Goal: Task Accomplishment & Management: Manage account settings

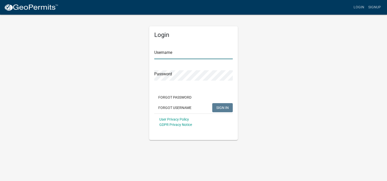
type input "LREID"
click at [221, 106] on span "SIGN IN" at bounding box center [222, 108] width 12 height 4
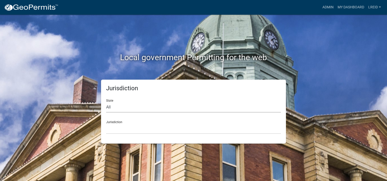
click at [110, 109] on select "All [US_STATE] [US_STATE] [US_STATE] [US_STATE] [US_STATE] [US_STATE] [US_STATE…" at bounding box center [193, 107] width 175 height 10
select select "[US_STATE]"
click at [106, 102] on select "All [US_STATE] [US_STATE] [US_STATE] [US_STATE] [US_STATE] [US_STATE] [US_STATE…" at bounding box center [193, 107] width 175 height 10
click at [113, 125] on select "City of [GEOGRAPHIC_DATA], [US_STATE] [GEOGRAPHIC_DATA], [US_STATE][PERSON_NAME…" at bounding box center [193, 129] width 175 height 10
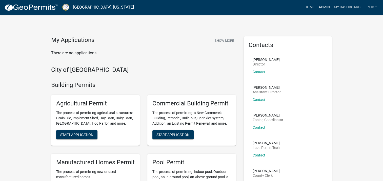
click at [322, 6] on link "Admin" at bounding box center [324, 8] width 15 height 10
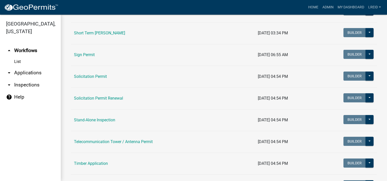
scroll to position [591, 0]
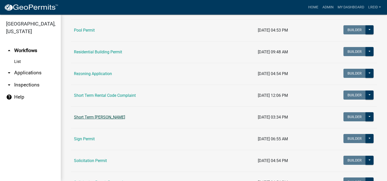
click at [113, 116] on link "Short Term [PERSON_NAME]" at bounding box center [99, 117] width 51 height 5
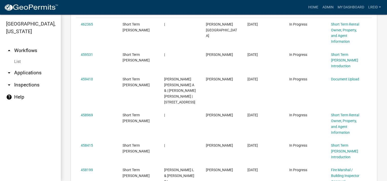
scroll to position [169, 0]
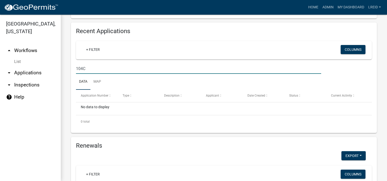
drag, startPoint x: 86, startPoint y: 68, endPoint x: 76, endPoint y: 68, distance: 10.6
click at [76, 68] on div "104C" at bounding box center [198, 69] width 253 height 10
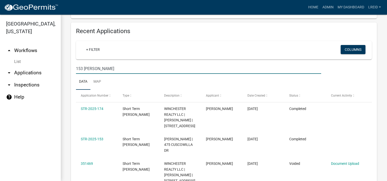
type input "153 [PERSON_NAME]"
